Goal: Navigation & Orientation: Find specific page/section

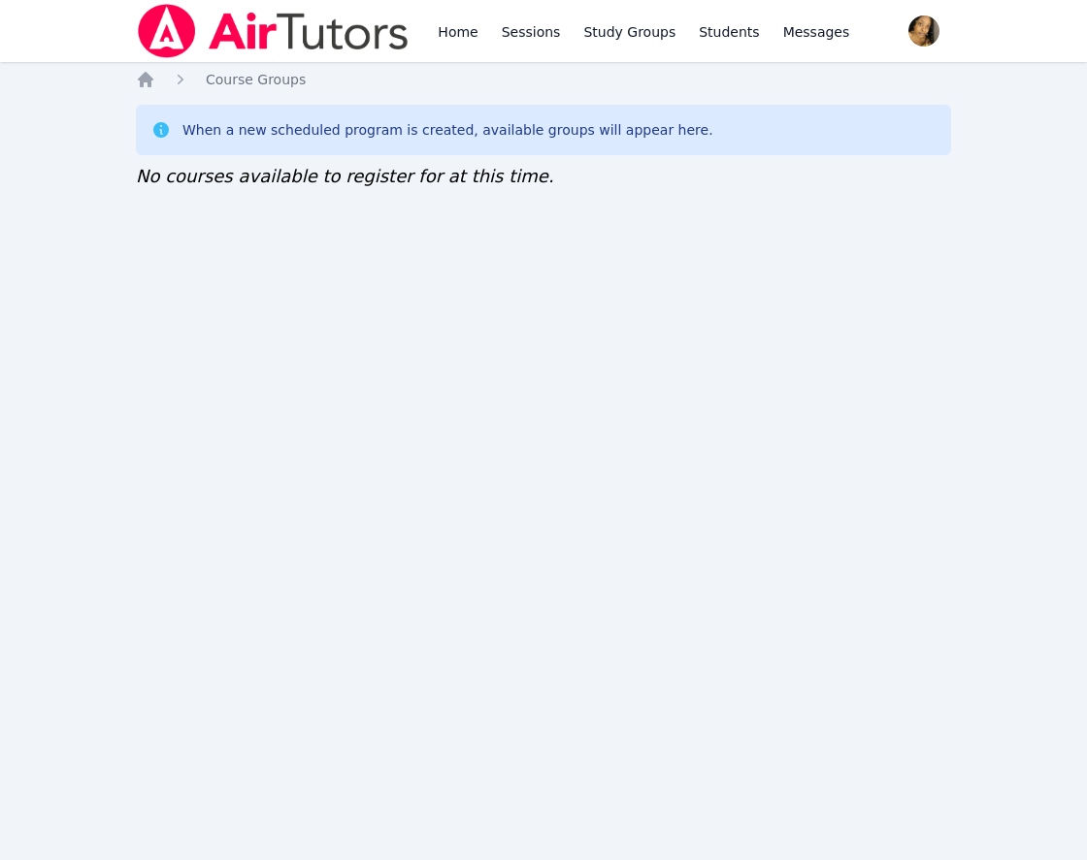
click at [925, 226] on div "Home Course Groups When a new scheduled program is created, available groups wi…" at bounding box center [543, 149] width 815 height 159
click at [78, 106] on div "Home Sessions Study Groups Students Messages Open user menu Lee'Tayna Hostick O…" at bounding box center [543, 430] width 1087 height 860
click at [886, 593] on div "Home Sessions Study Groups Students Messages Open user menu [PERSON_NAME]'[PERS…" at bounding box center [543, 430] width 1087 height 860
click at [792, 568] on div "Home Sessions Study Groups Students Messages Open user menu [PERSON_NAME]'[PERS…" at bounding box center [543, 430] width 1087 height 860
